Goal: Task Accomplishment & Management: Use online tool/utility

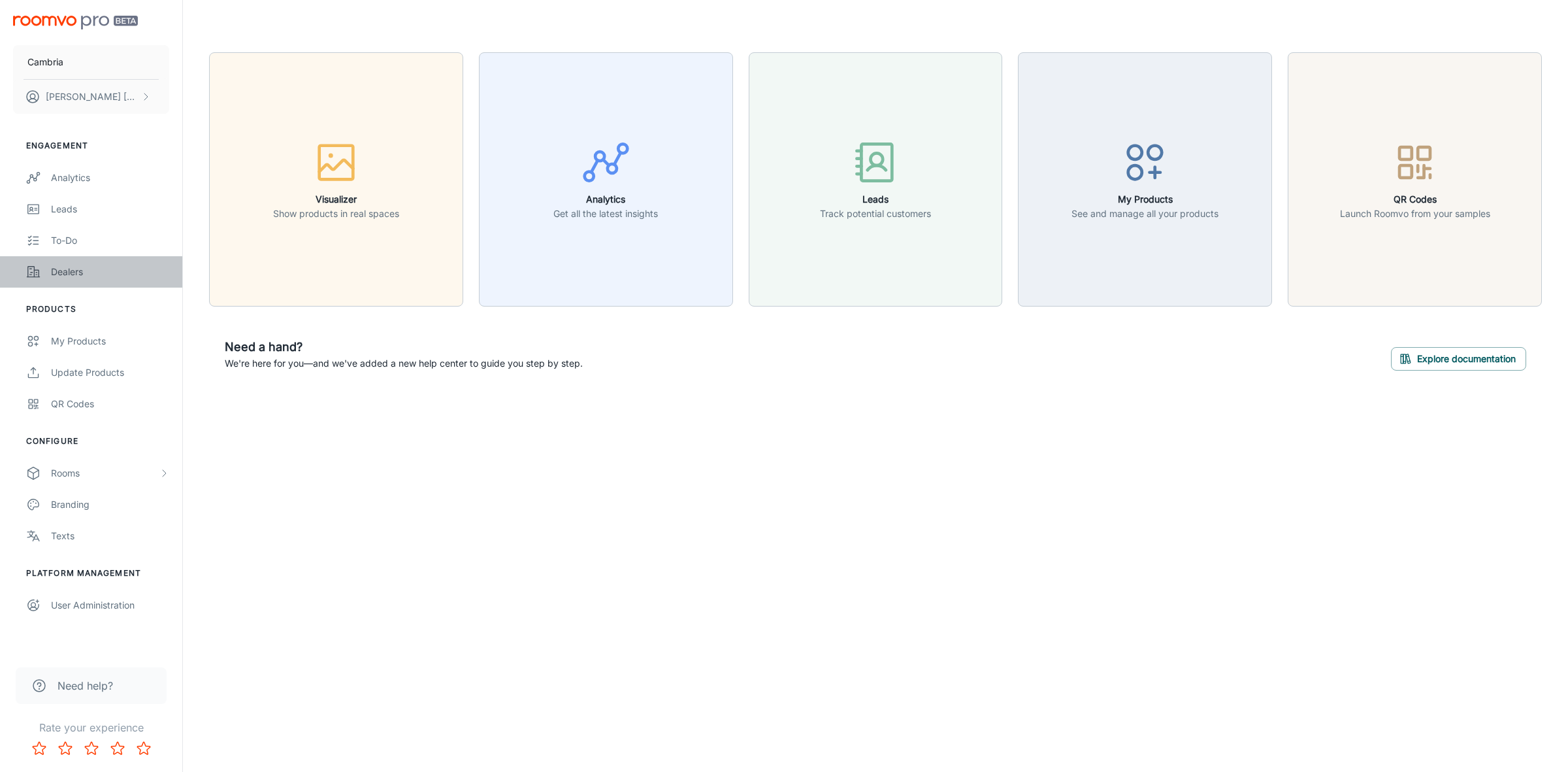
click at [64, 268] on div "Dealers" at bounding box center [111, 272] width 119 height 14
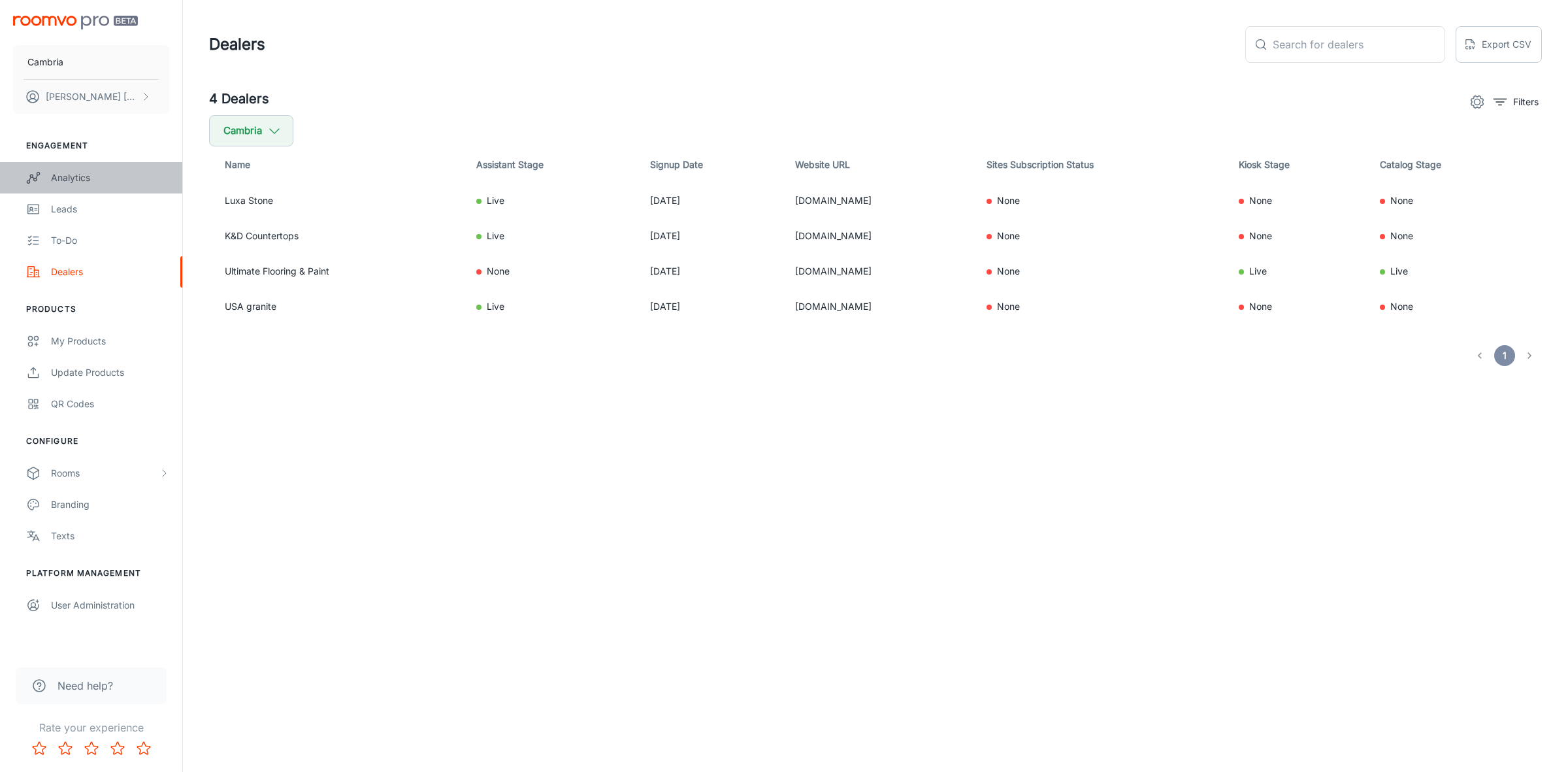
click at [81, 172] on div "Analytics" at bounding box center [111, 178] width 119 height 14
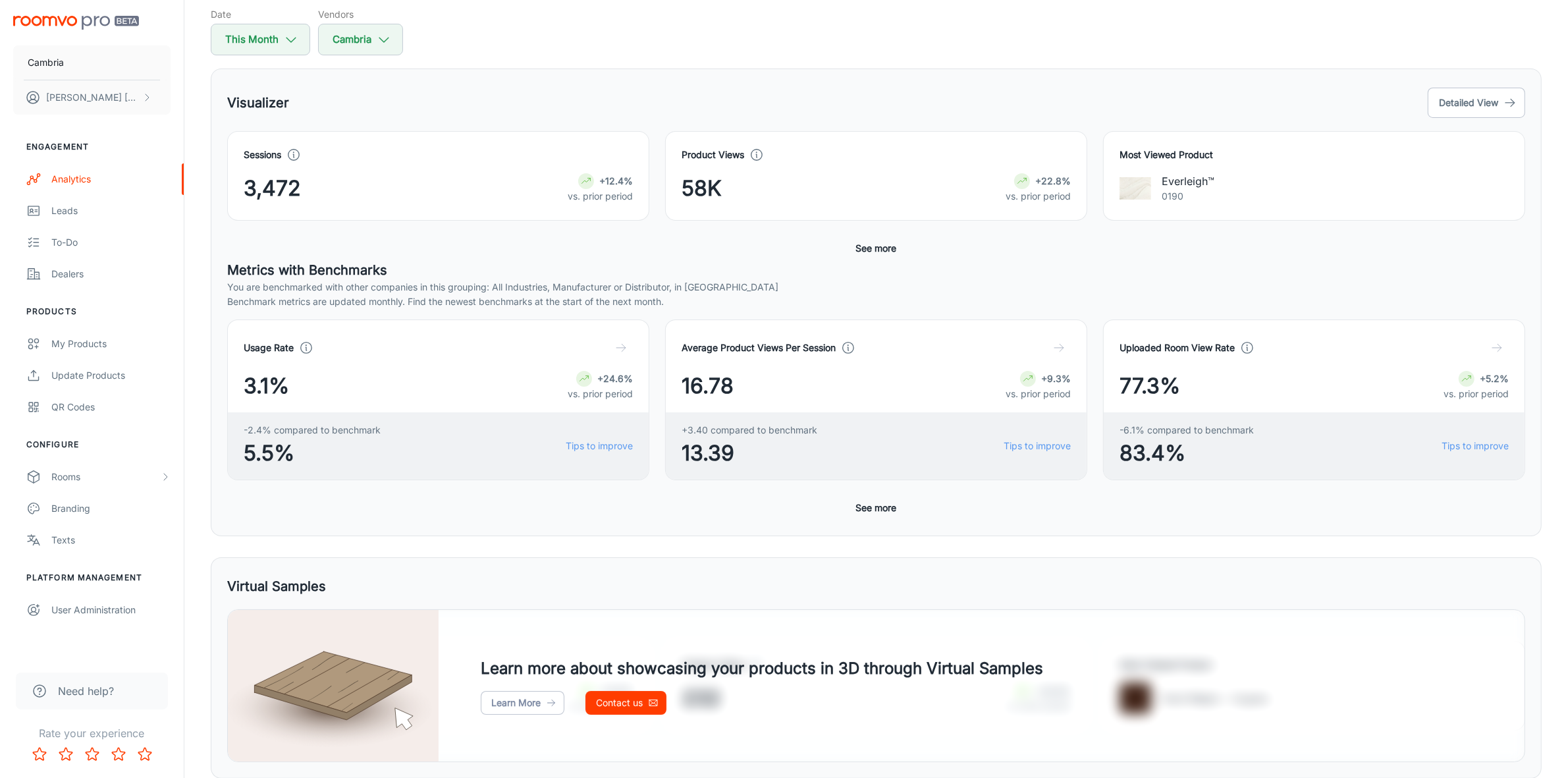
scroll to position [135, 0]
click at [1473, 99] on button "Detailed View" at bounding box center [1475, 104] width 97 height 30
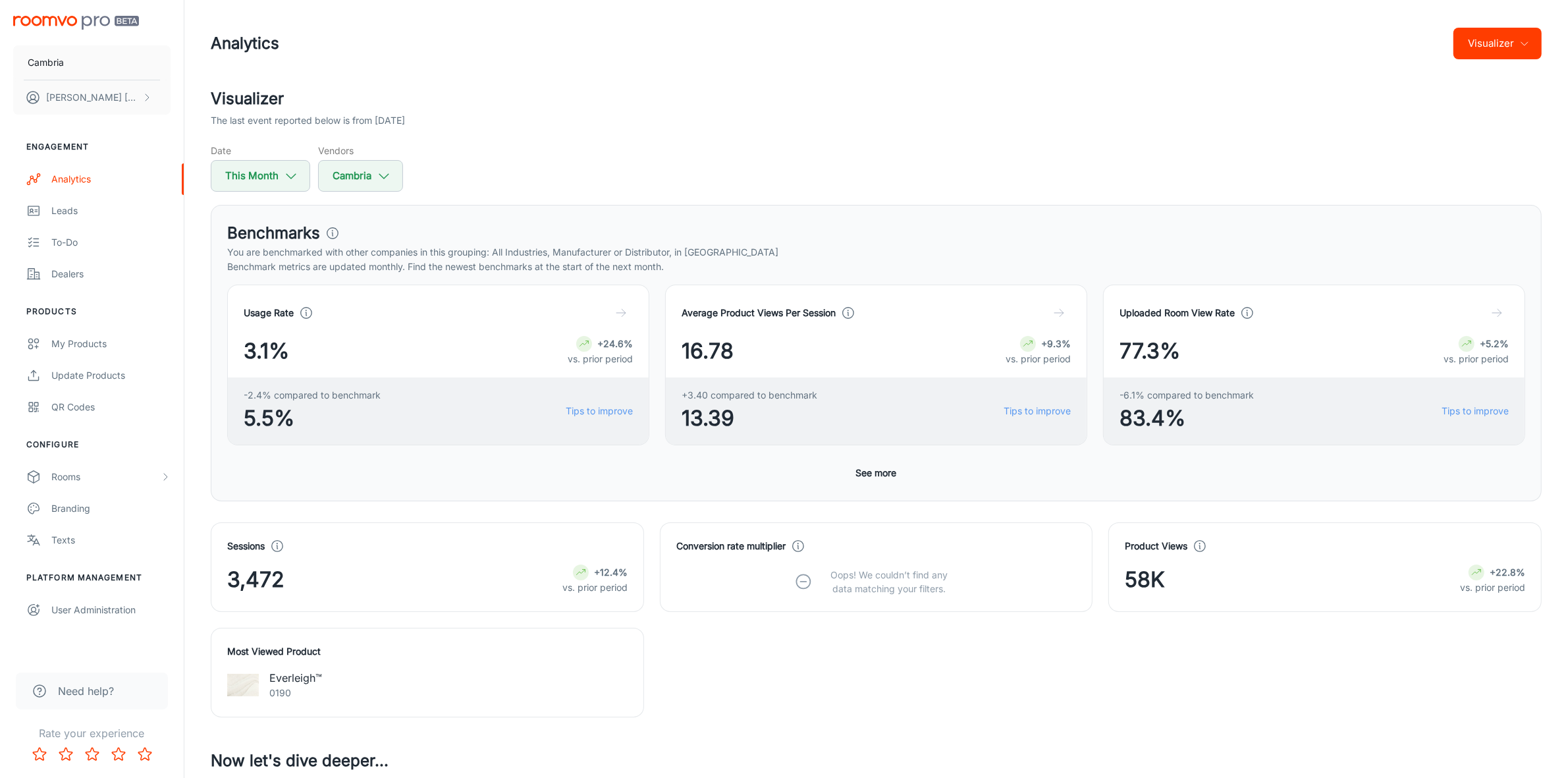
click at [1516, 44] on button "Visualizer" at bounding box center [1497, 43] width 88 height 31
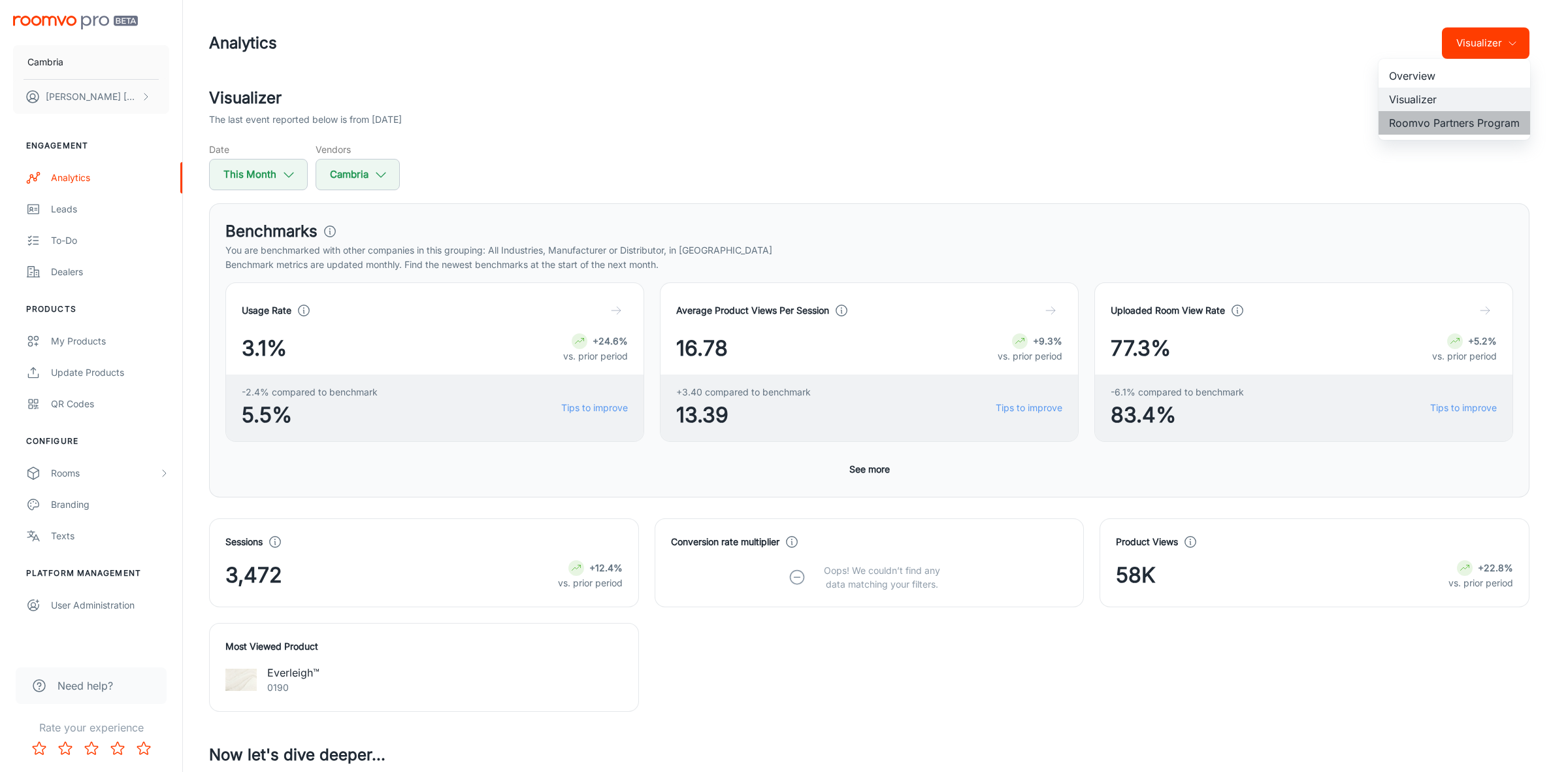
click at [1431, 119] on li "Roomvo Partners Program" at bounding box center [1453, 122] width 151 height 24
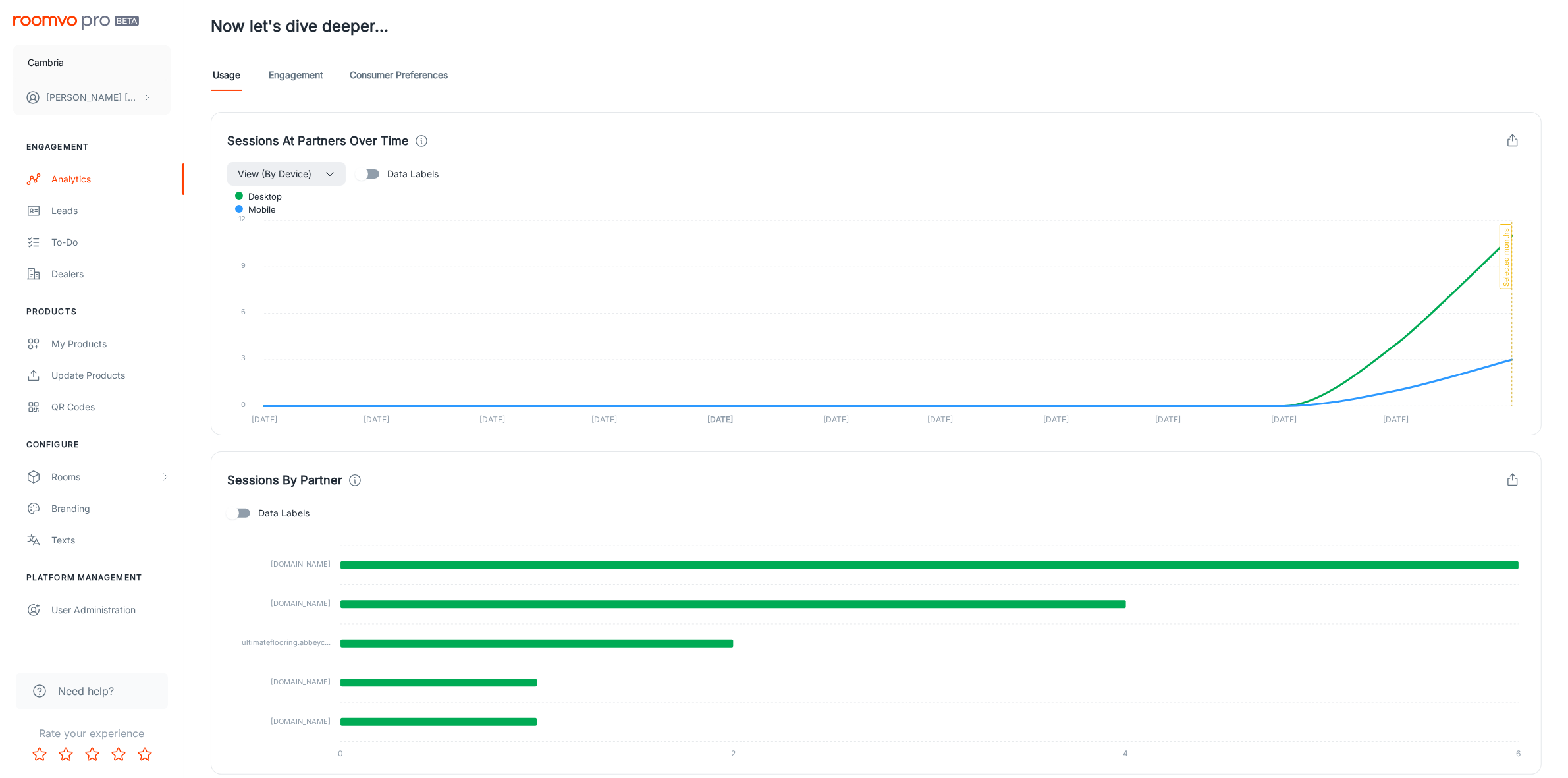
scroll to position [361, 0]
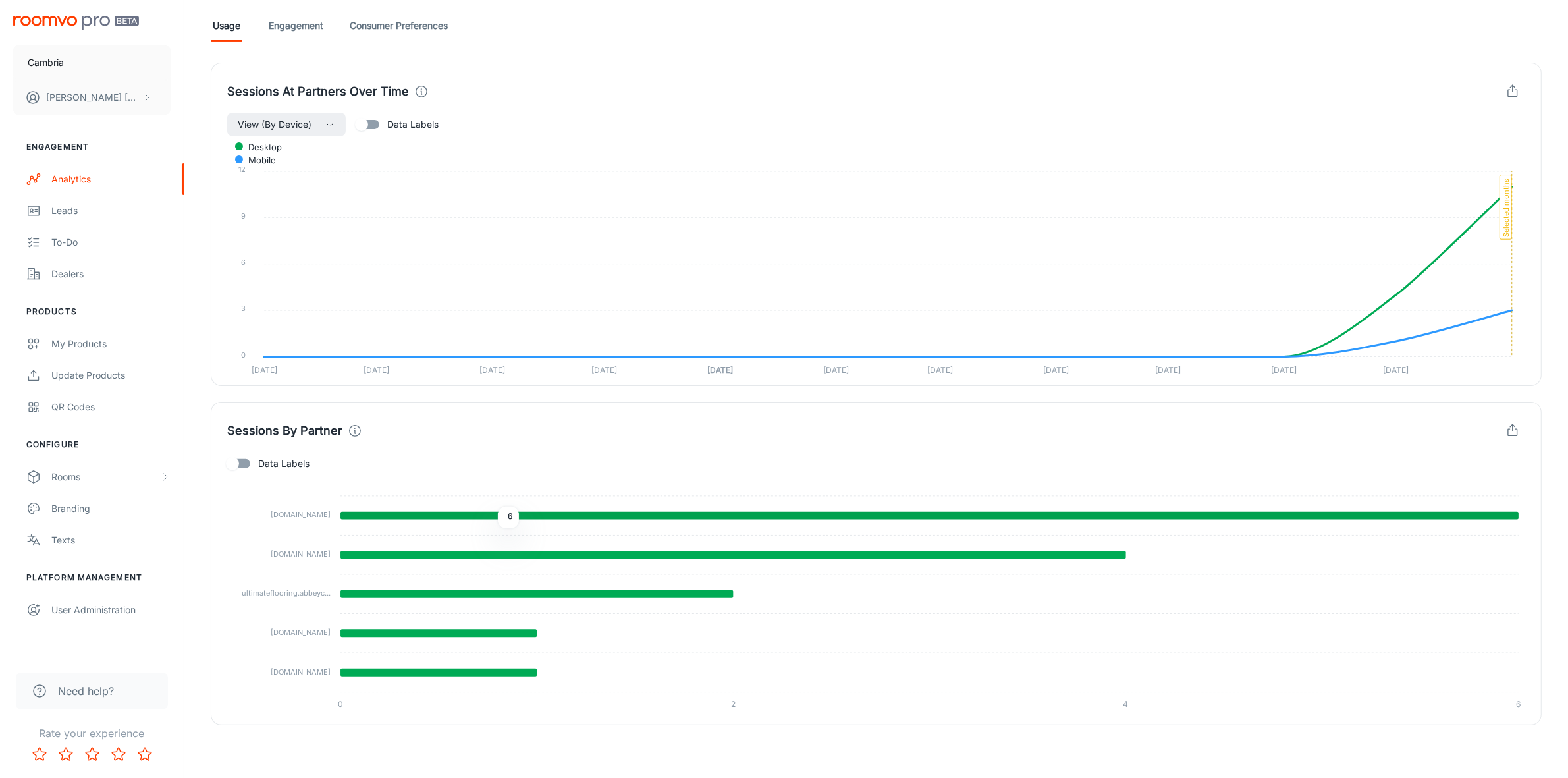
click at [488, 518] on icon at bounding box center [929, 516] width 1178 height 8
click at [252, 462] on input "Data Labels" at bounding box center [232, 464] width 75 height 25
checkbox input "true"
click at [56, 212] on div "Leads" at bounding box center [111, 211] width 120 height 14
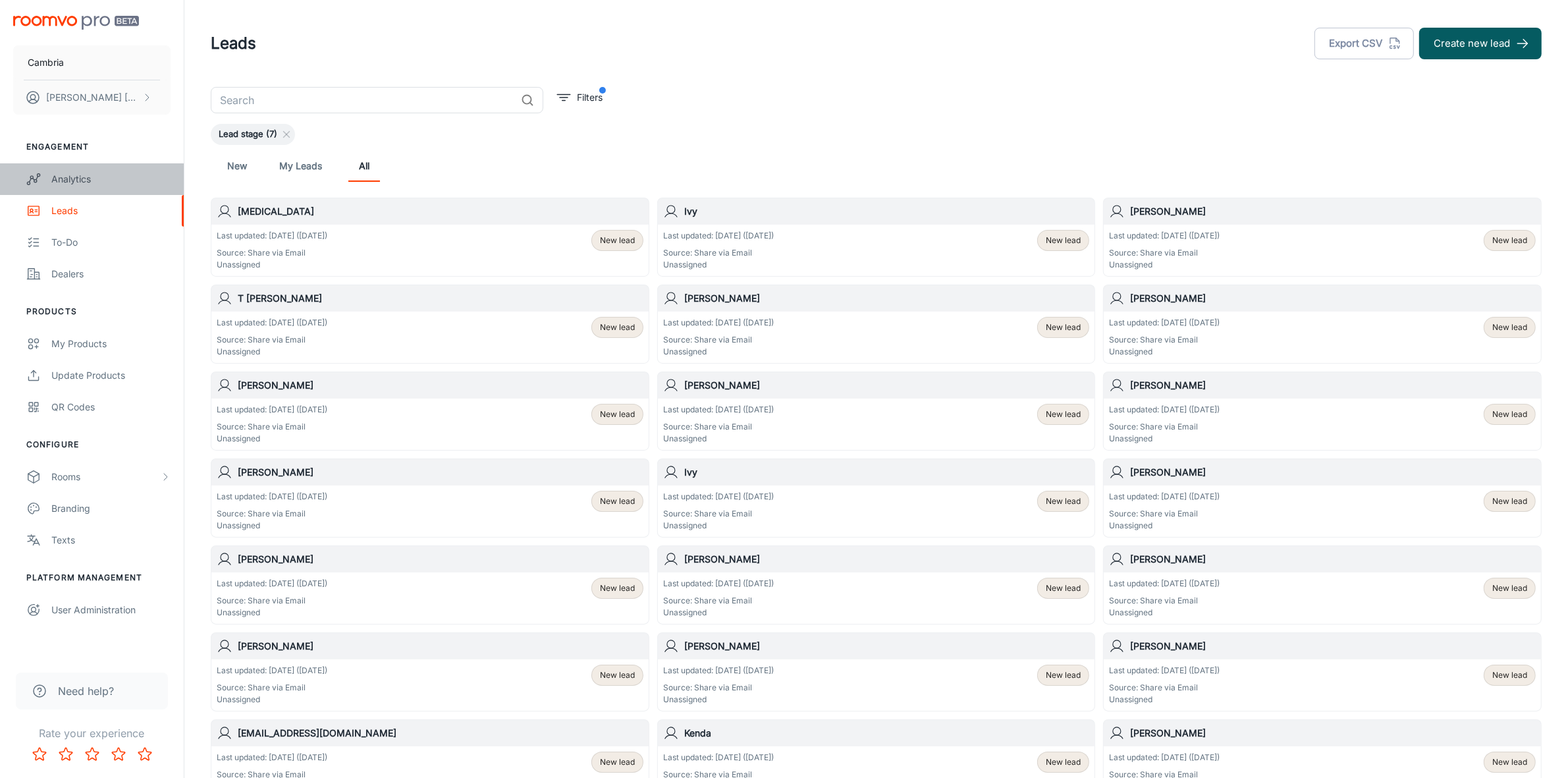
click at [56, 177] on div "Analytics" at bounding box center [111, 179] width 120 height 14
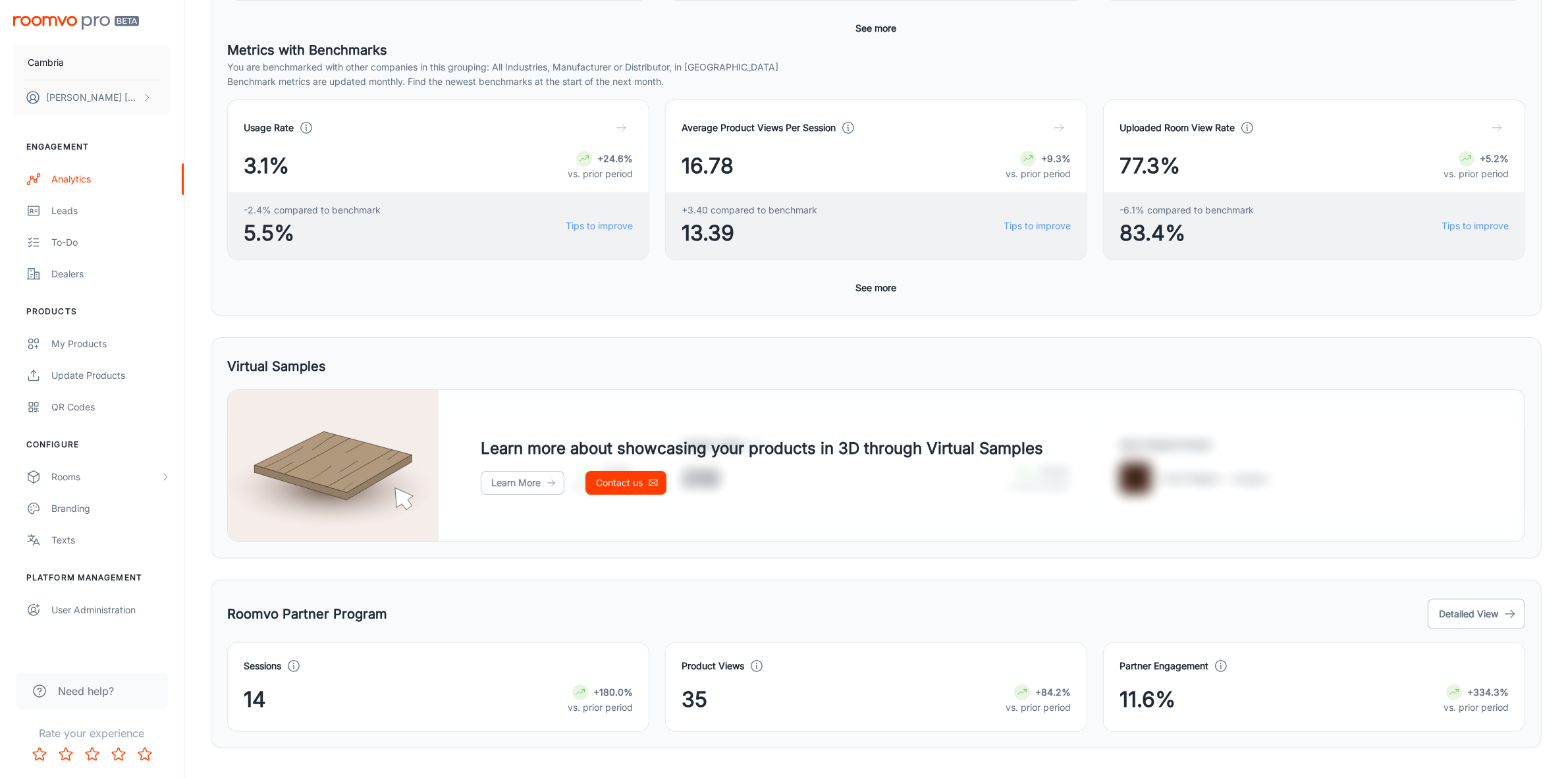
scroll to position [382, 0]
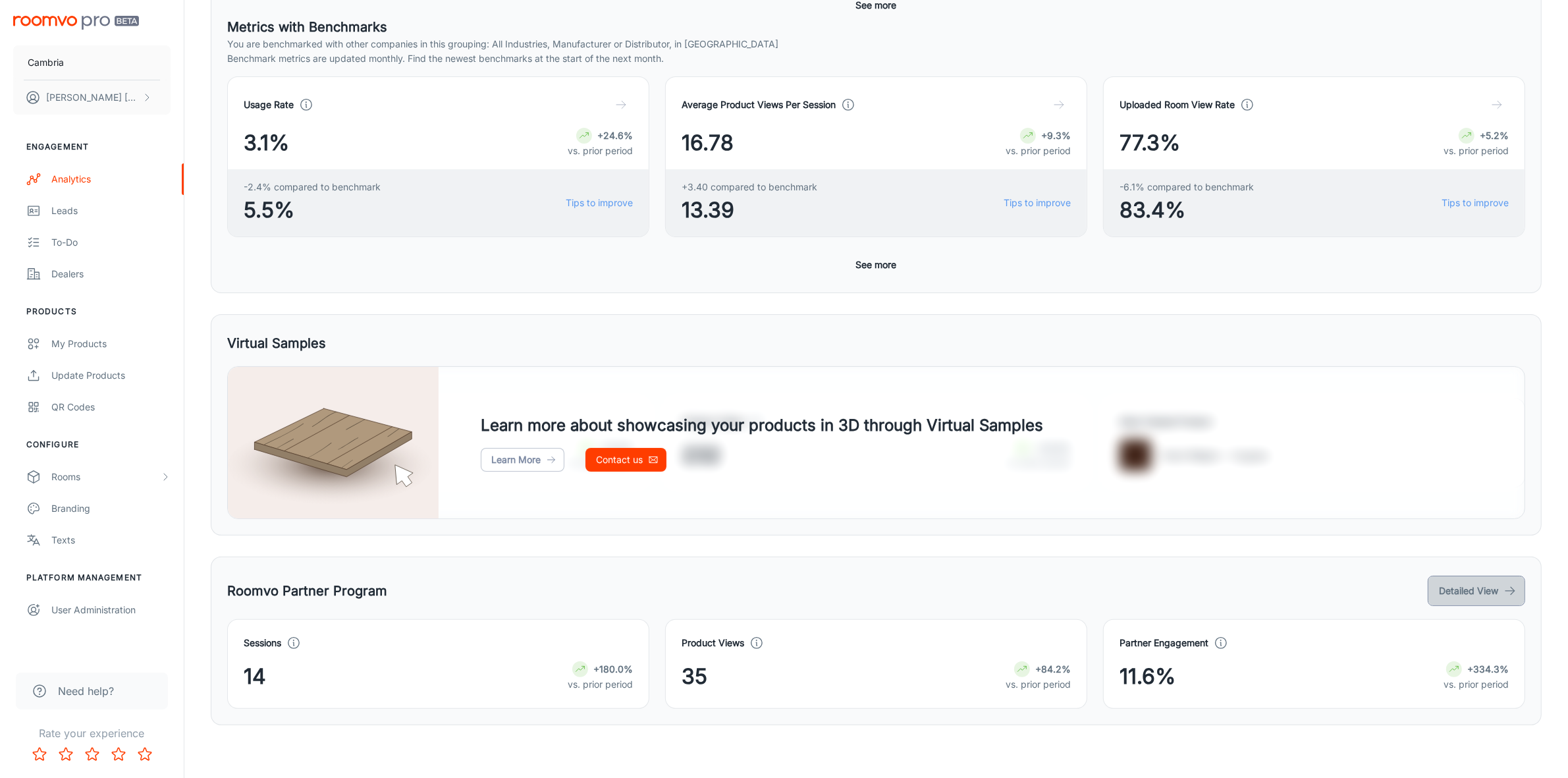
click at [1464, 588] on button "Detailed View" at bounding box center [1475, 591] width 97 height 30
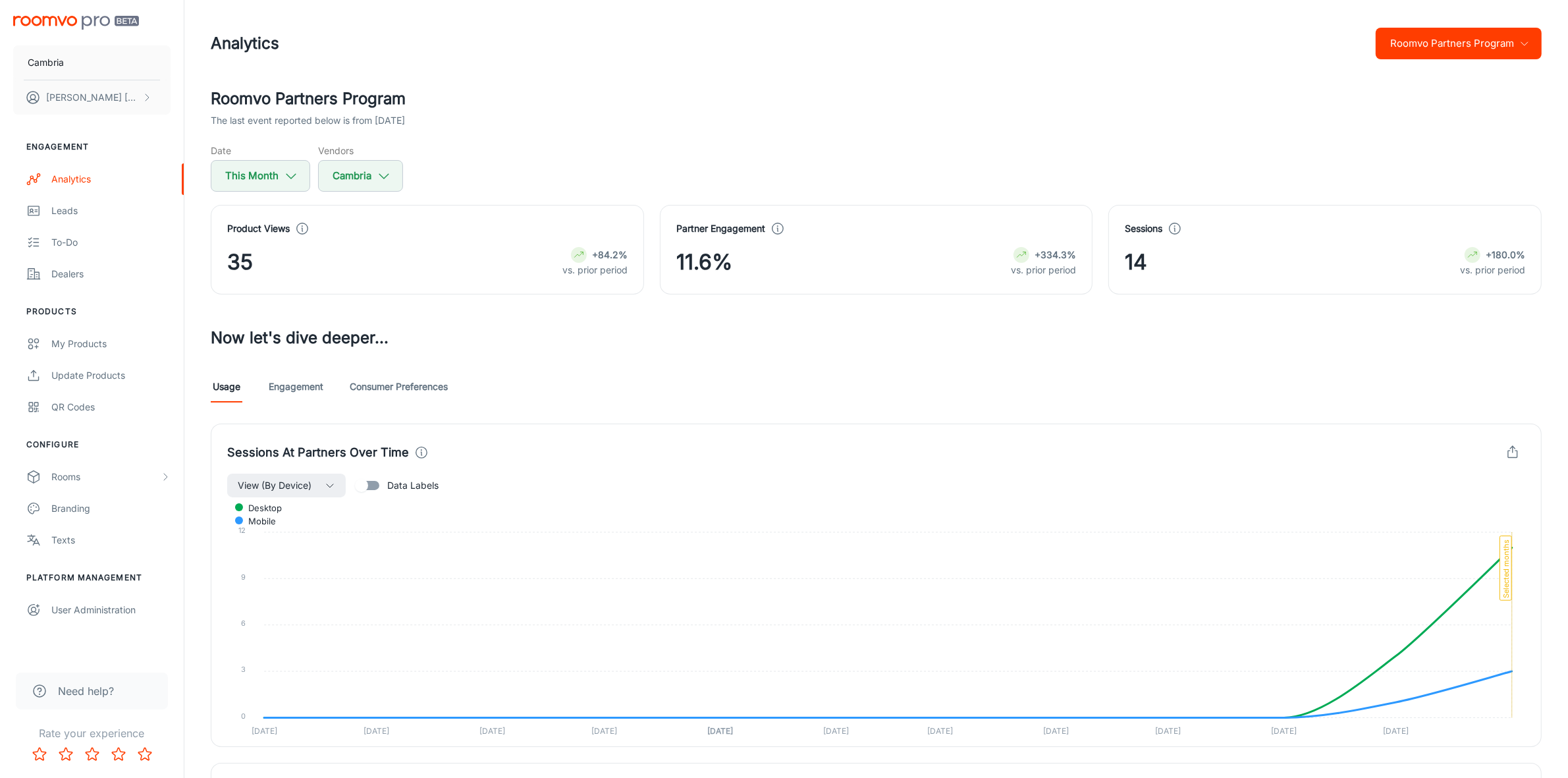
click at [291, 393] on link "Engagement" at bounding box center [295, 386] width 54 height 31
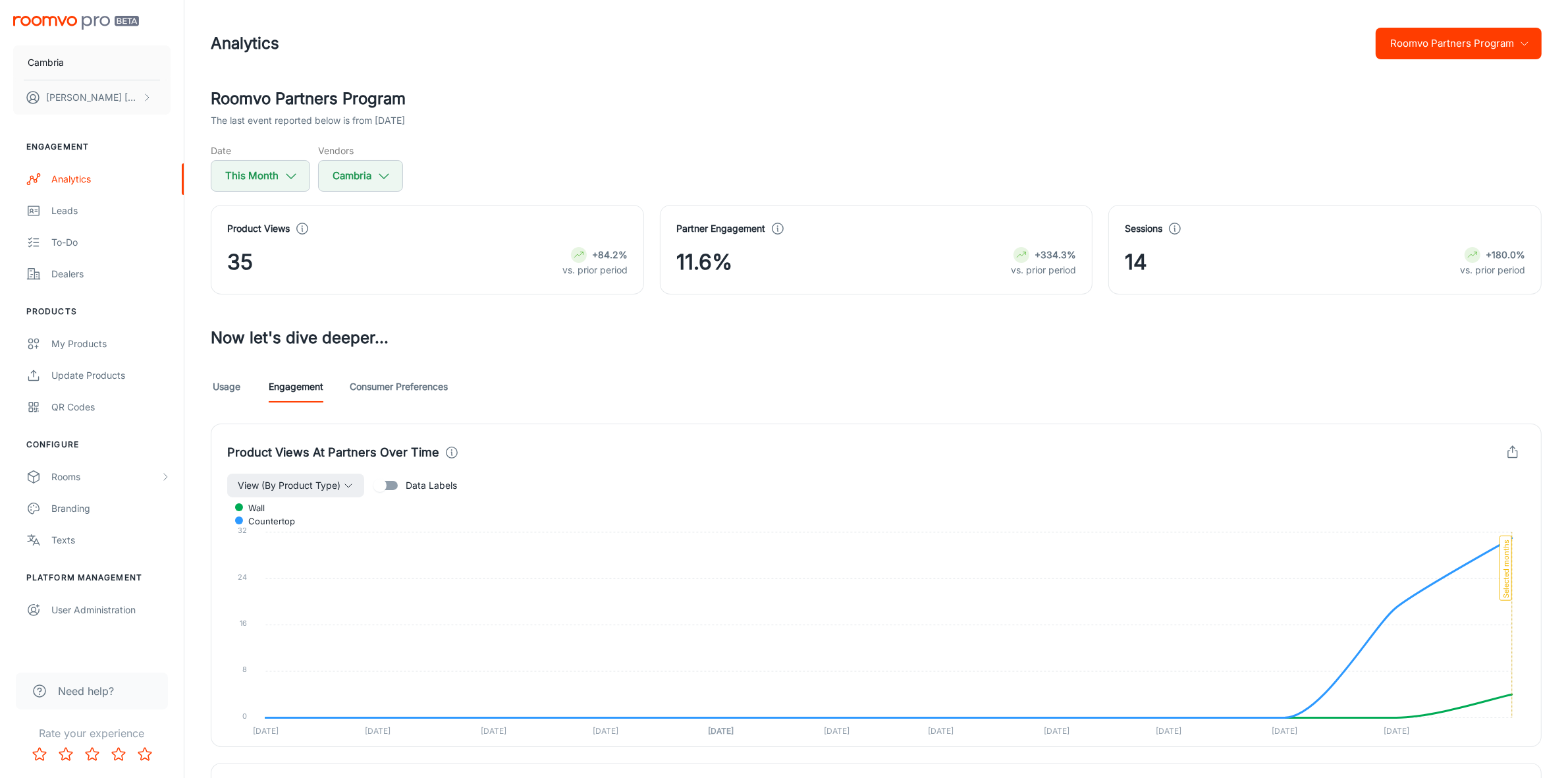
click at [1512, 39] on button "Roomvo Partners Program" at bounding box center [1458, 43] width 166 height 31
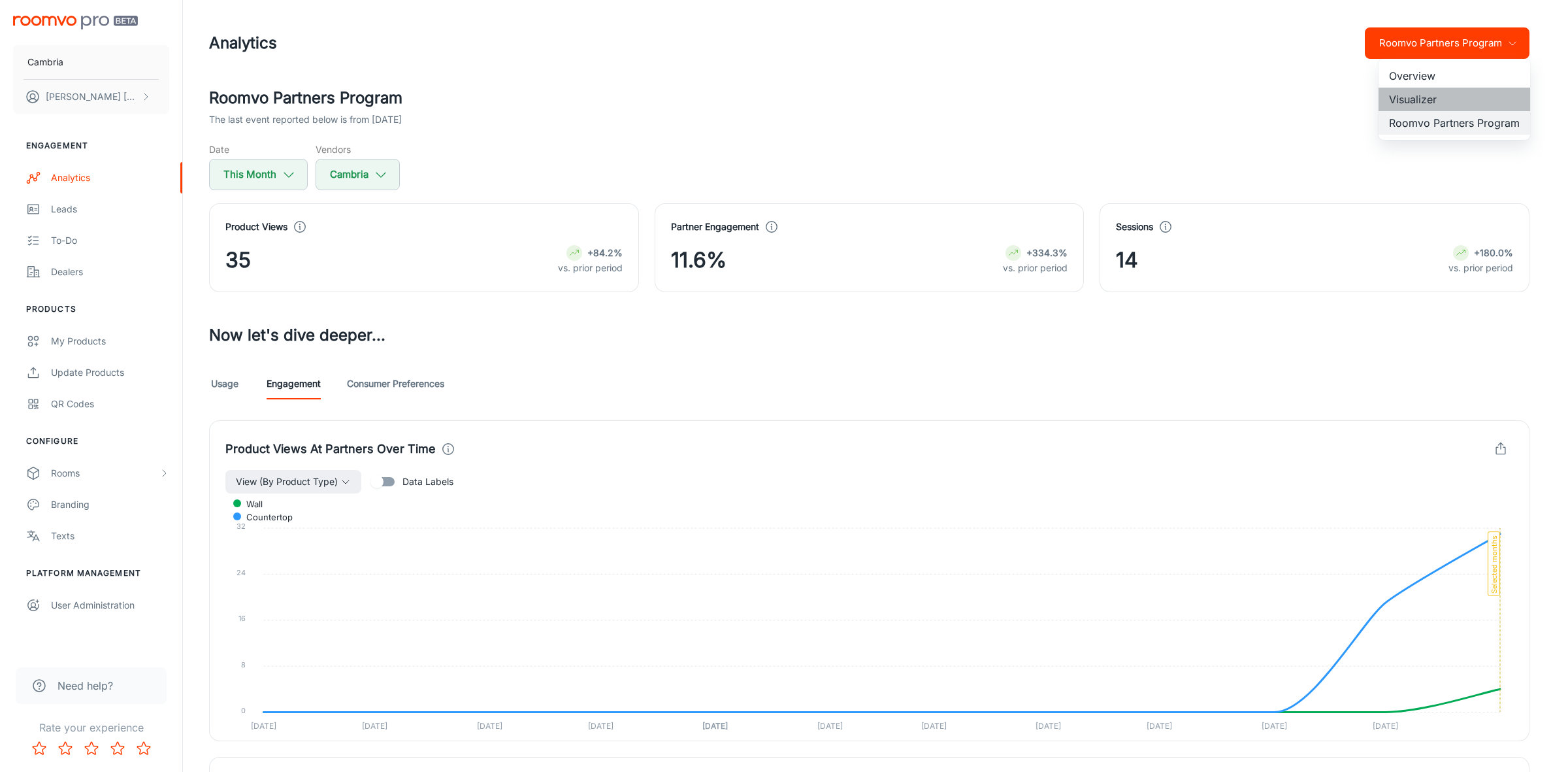
click at [1422, 100] on li "Visualizer" at bounding box center [1453, 99] width 151 height 24
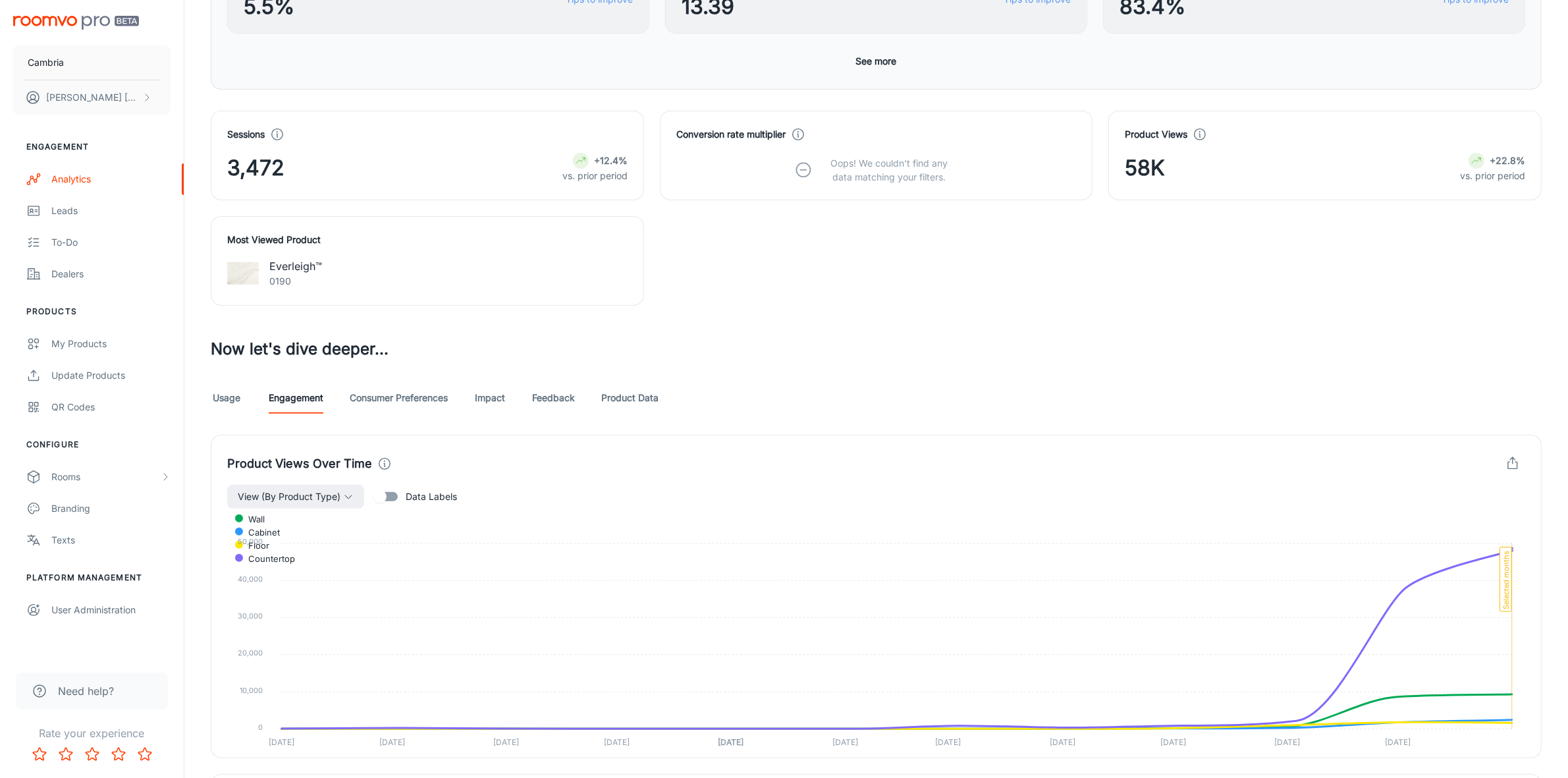
scroll to position [576, 0]
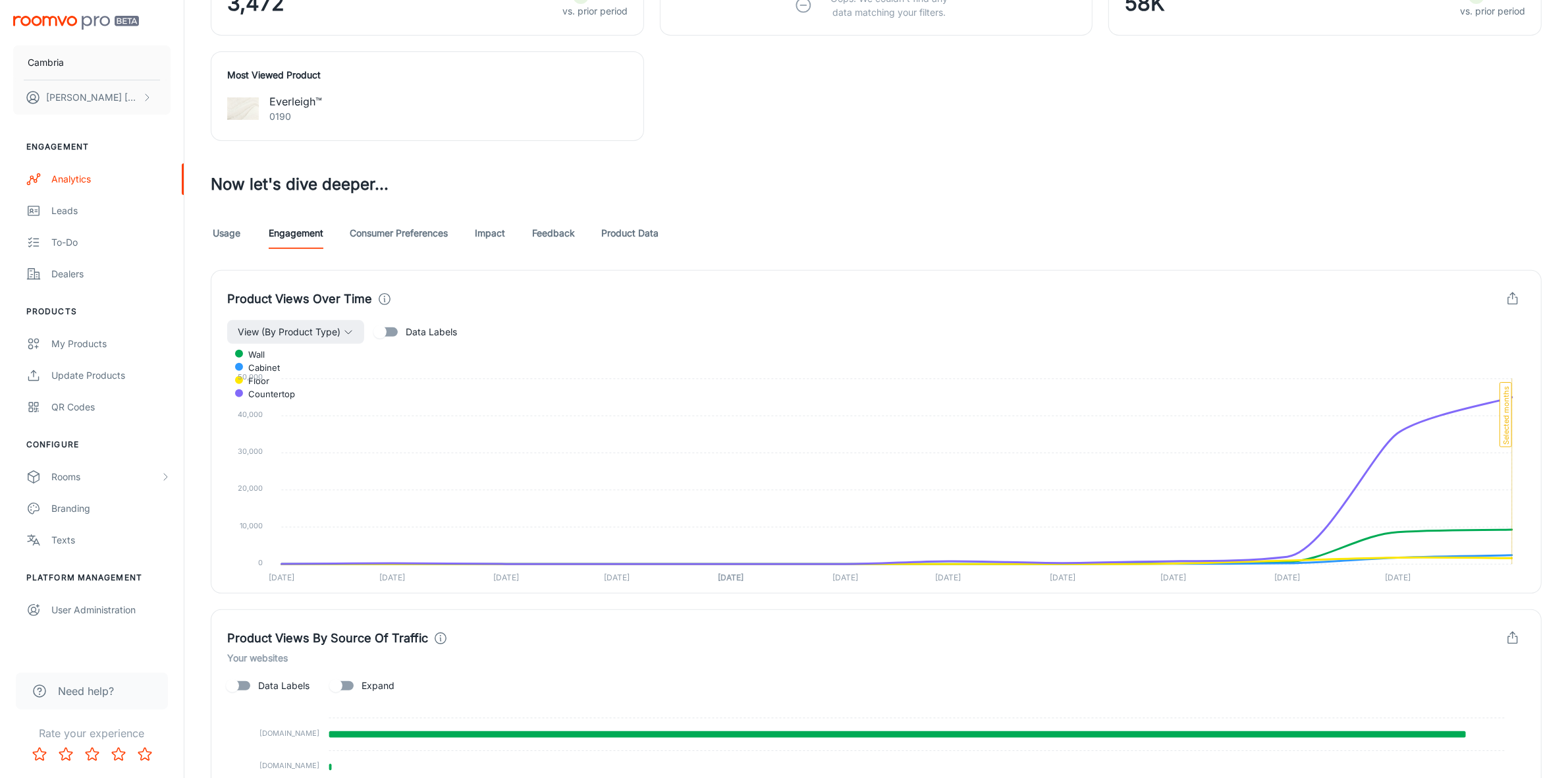
click at [553, 233] on link "Feedback" at bounding box center [553, 233] width 43 height 31
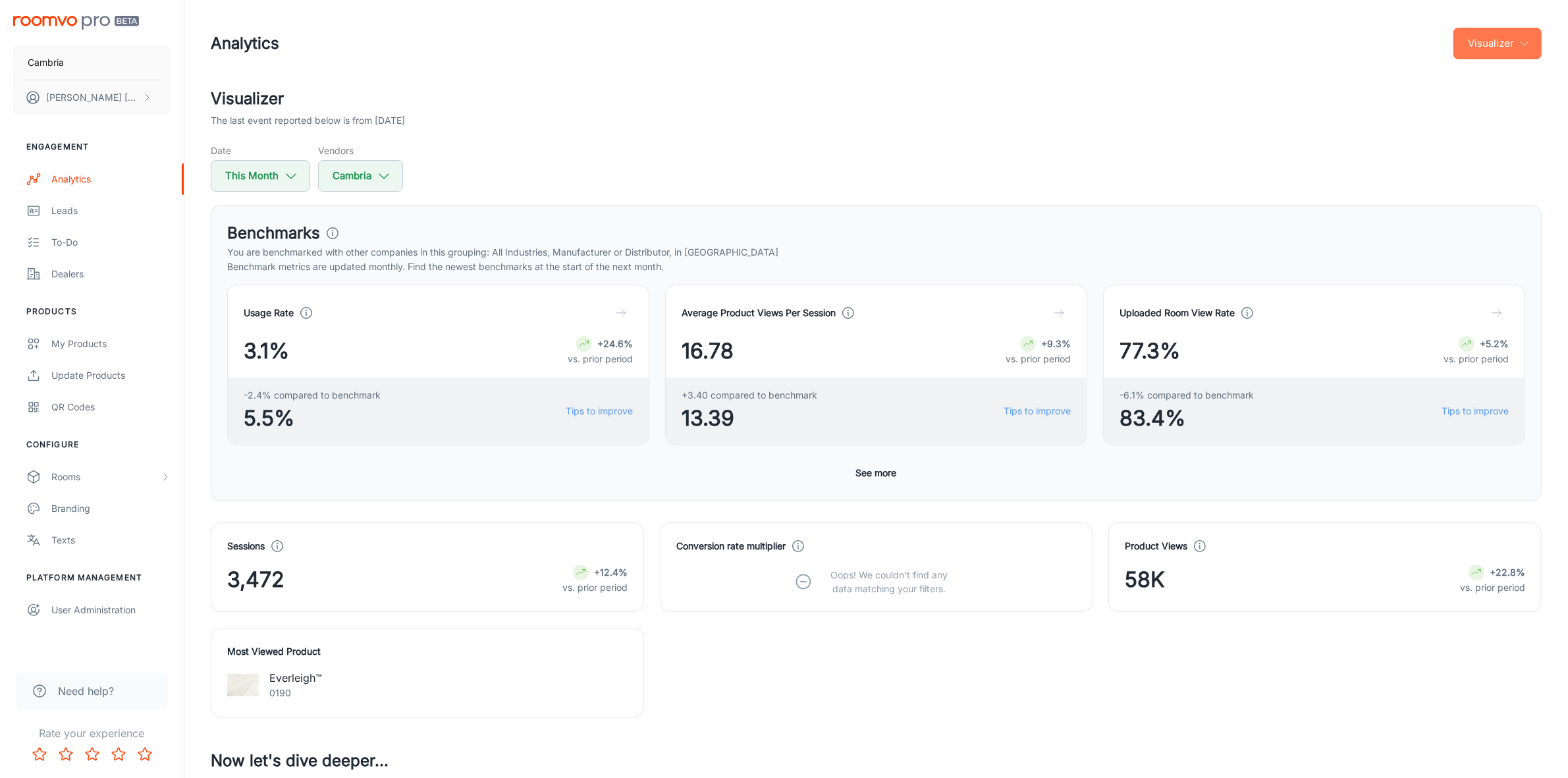
click at [1487, 47] on button "Visualizer" at bounding box center [1497, 43] width 88 height 31
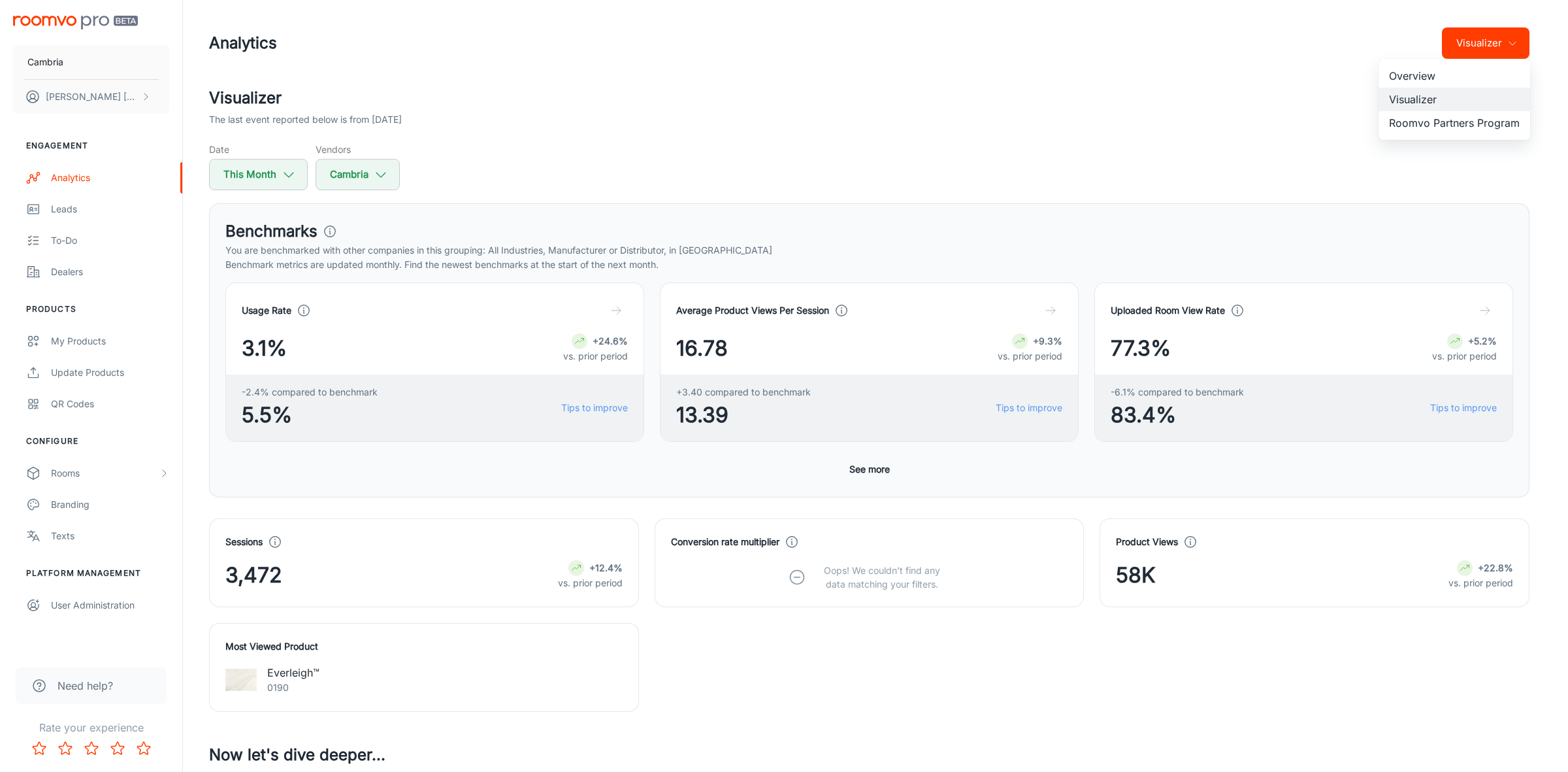
click at [1468, 119] on li "Roomvo Partners Program" at bounding box center [1453, 122] width 151 height 24
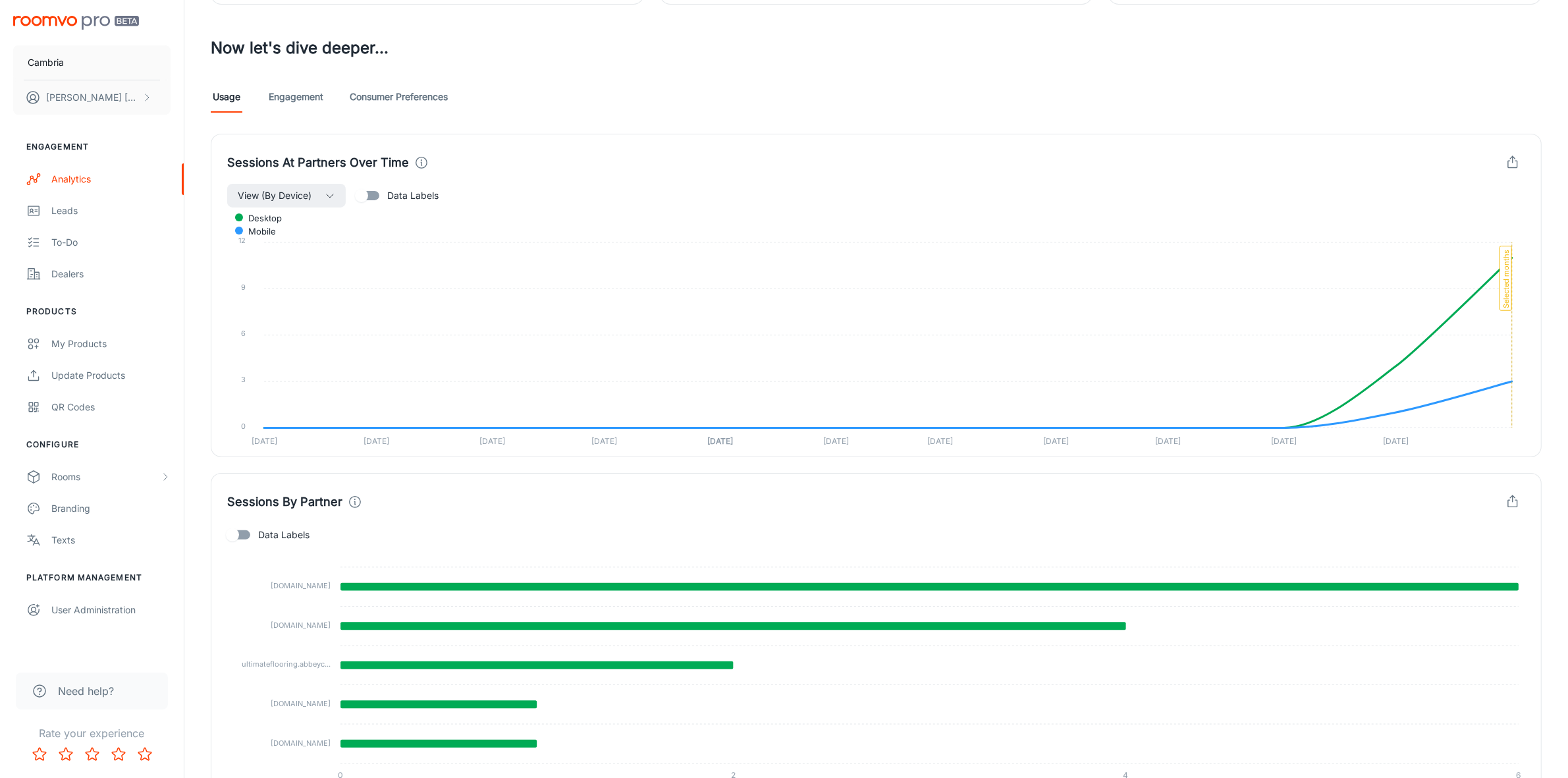
scroll to position [361, 0]
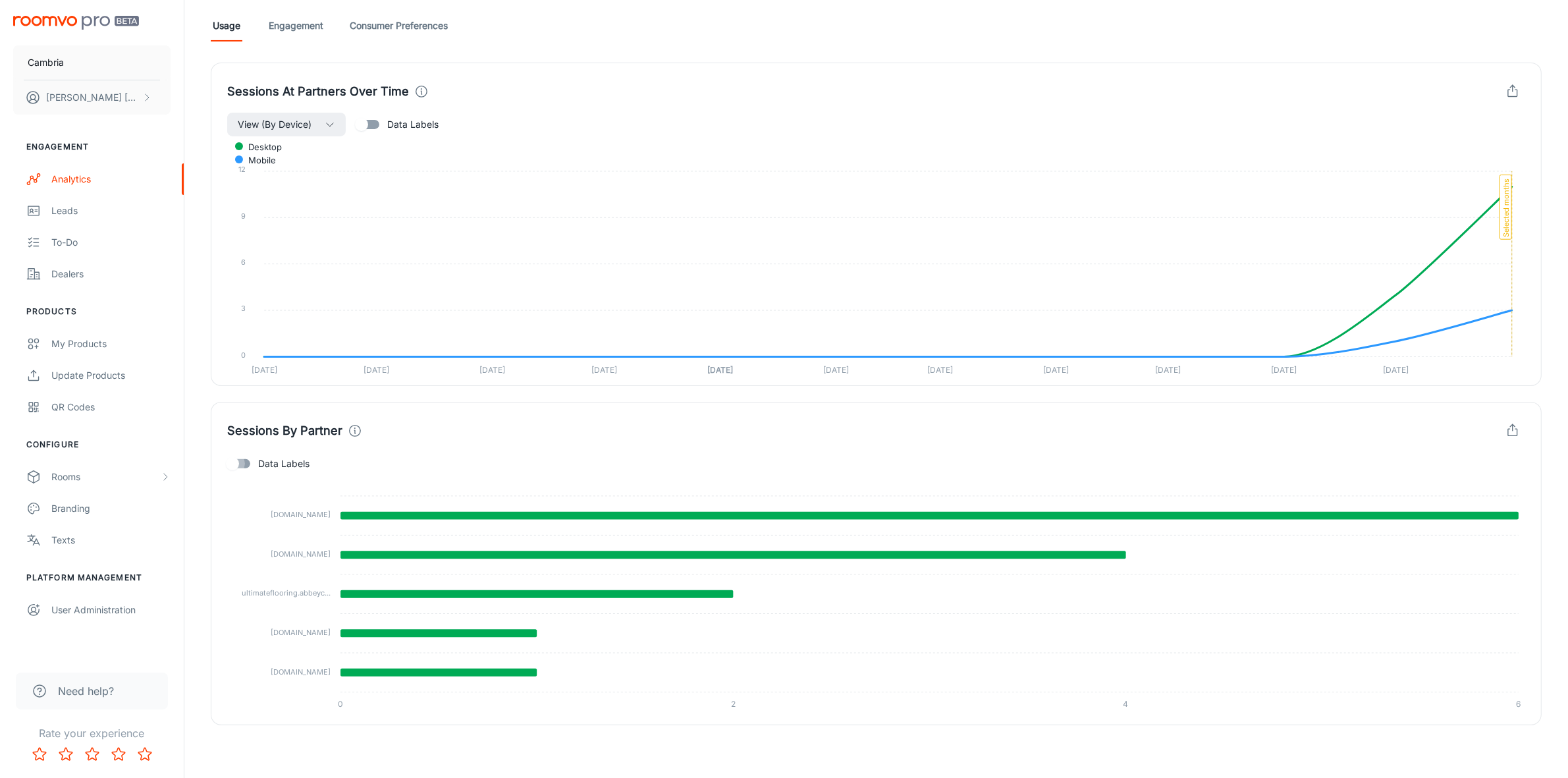
click at [239, 464] on input "Data Labels" at bounding box center [232, 464] width 75 height 25
checkbox input "true"
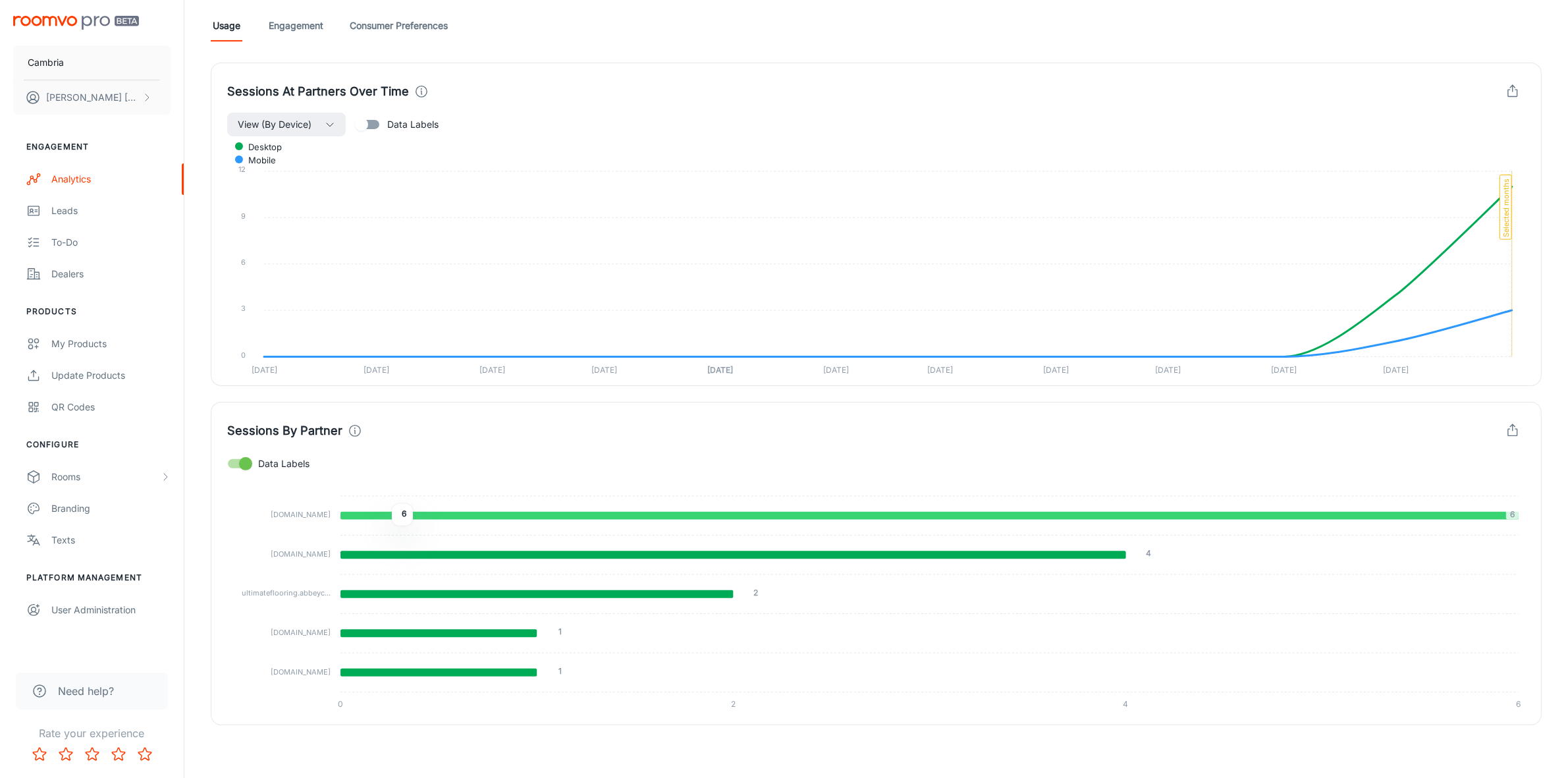
click at [382, 516] on icon at bounding box center [929, 516] width 1178 height 8
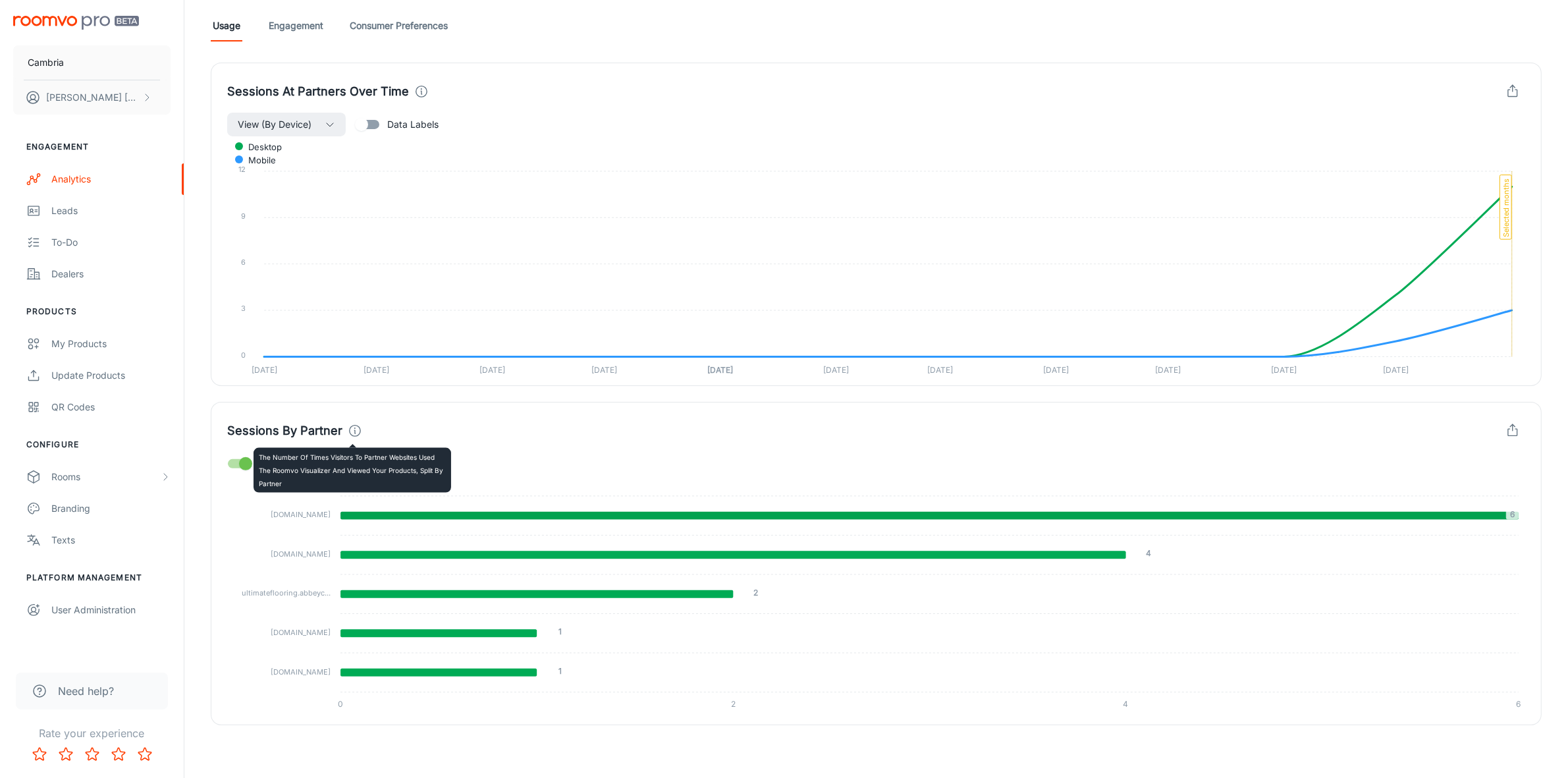
click at [350, 431] on icon at bounding box center [355, 431] width 14 height 14
click at [1514, 426] on icon "button" at bounding box center [1512, 431] width 14 height 14
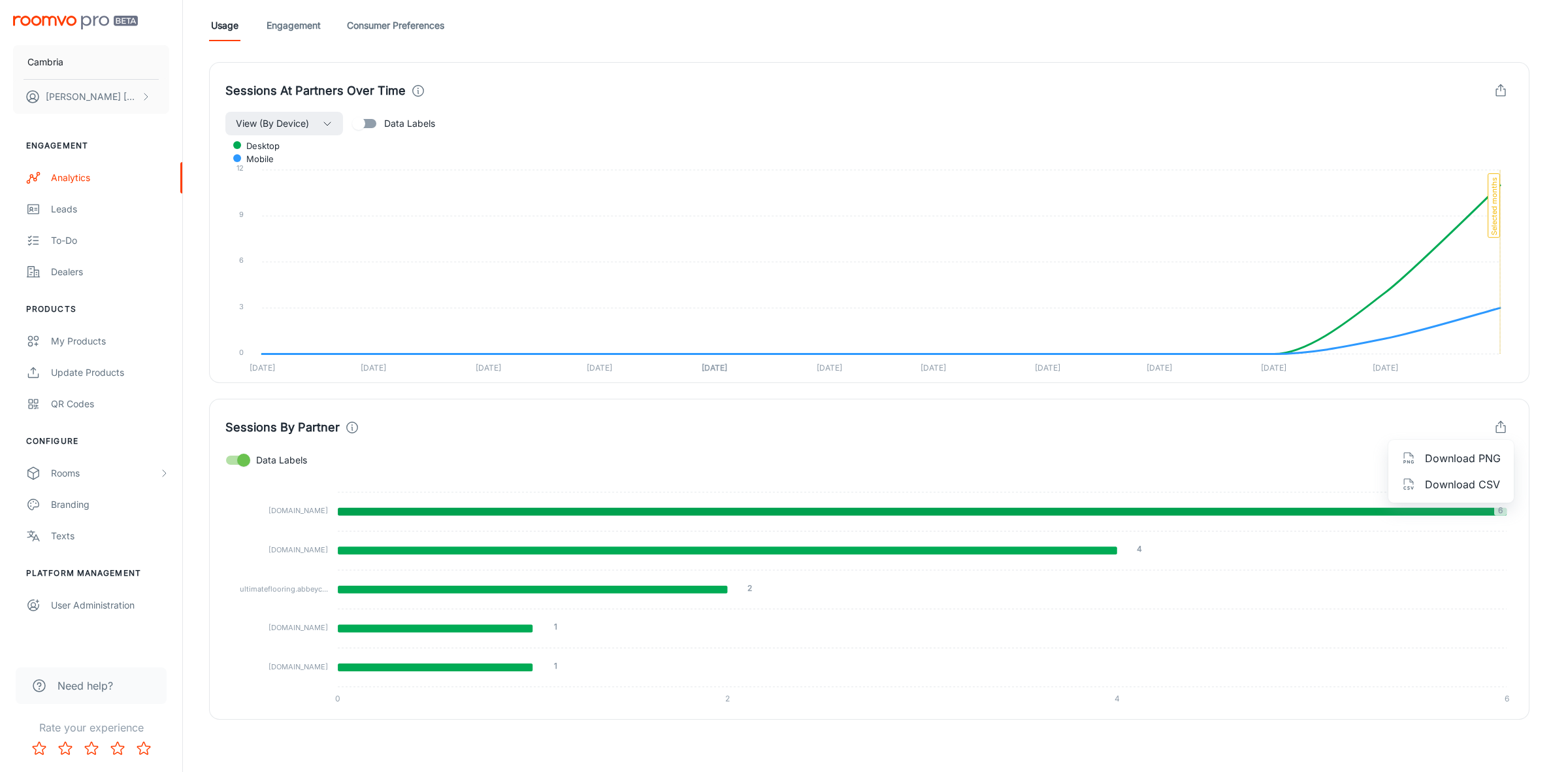
click at [1442, 485] on span "Download CSV" at bounding box center [1463, 484] width 76 height 16
